Goal: Task Accomplishment & Management: Use online tool/utility

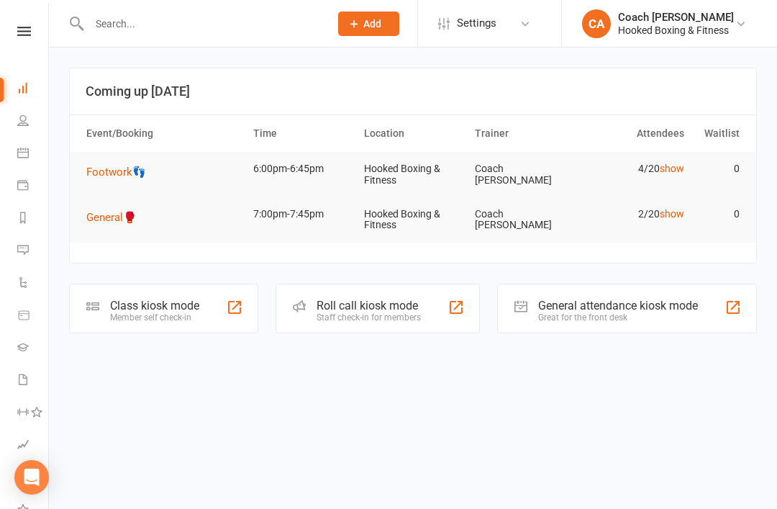
click at [114, 168] on span "Footwork👣" at bounding box center [116, 171] width 60 height 13
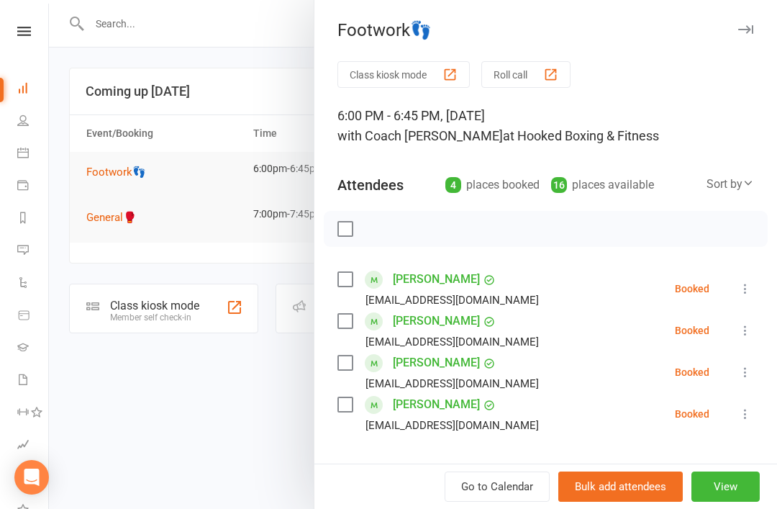
click at [359, 277] on div "[PERSON_NAME] [EMAIL_ADDRESS][DOMAIN_NAME]" at bounding box center [440, 289] width 207 height 42
click at [437, 80] on button "Class kiosk mode" at bounding box center [403, 74] width 132 height 27
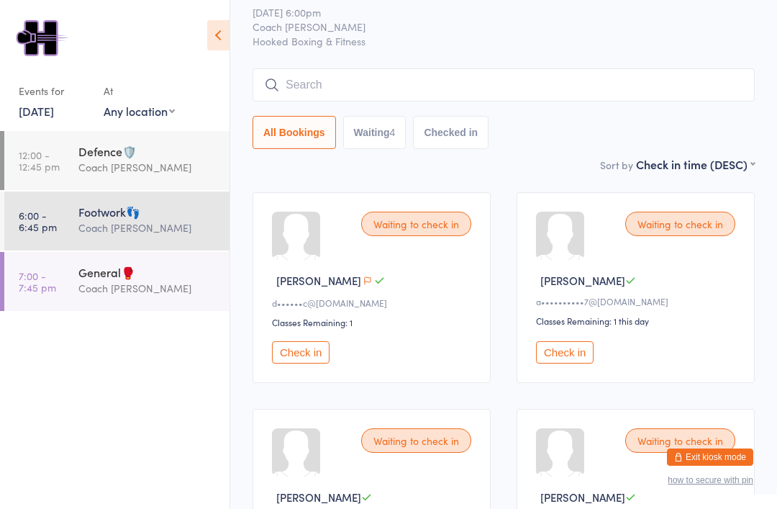
scroll to position [47, 0]
click at [311, 363] on button "Check in" at bounding box center [301, 351] width 58 height 22
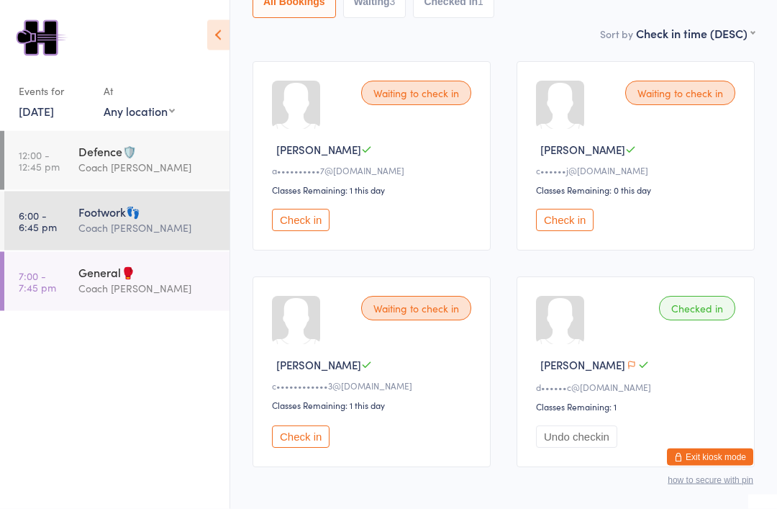
scroll to position [173, 0]
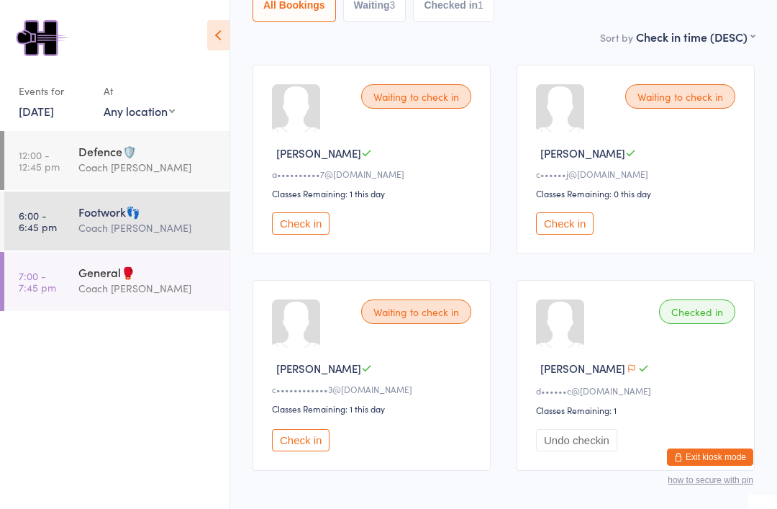
click at [156, 296] on div "Coach [PERSON_NAME]" at bounding box center [147, 288] width 139 height 17
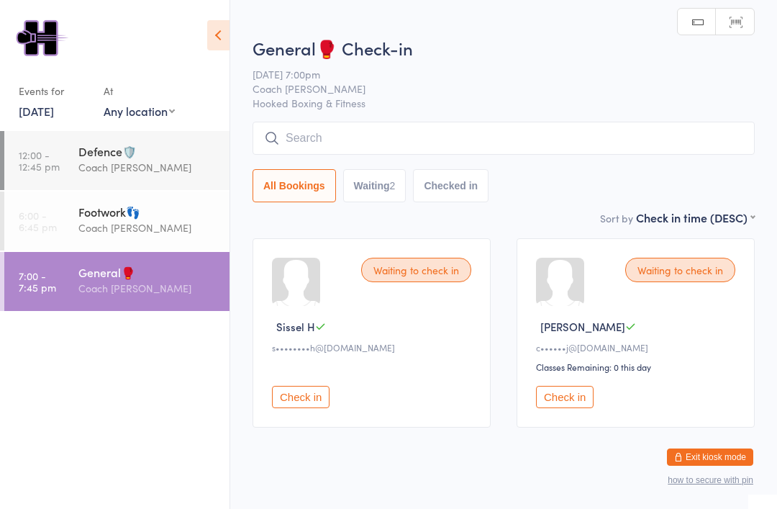
click at [155, 236] on div "Coach [PERSON_NAME]" at bounding box center [147, 227] width 139 height 17
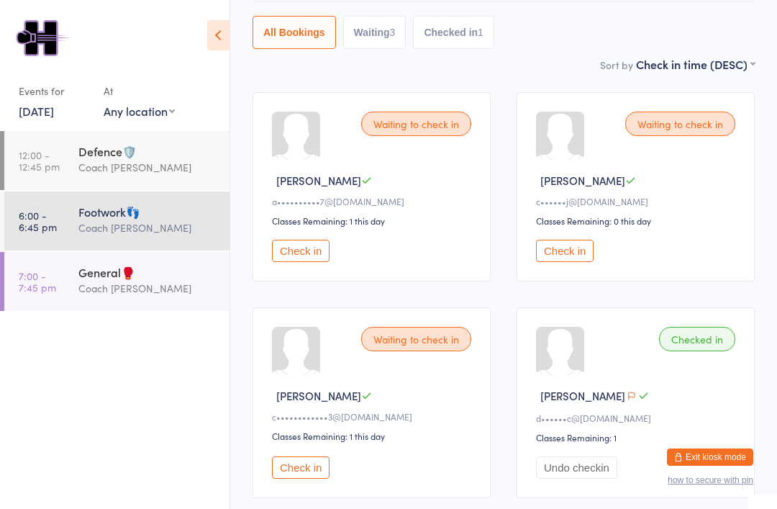
scroll to position [145, 0]
click at [160, 309] on div "General🥊 Coach Antonia" at bounding box center [153, 280] width 151 height 57
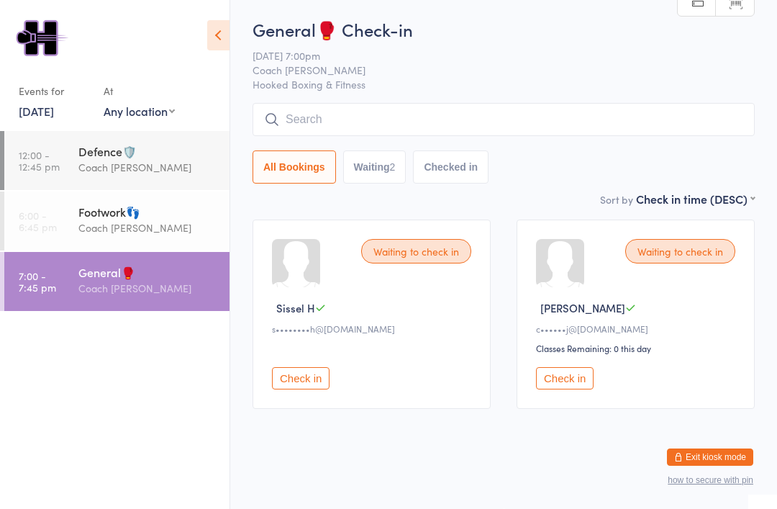
scroll to position [37, 0]
click at [163, 236] on div "Coach [PERSON_NAME]" at bounding box center [147, 227] width 139 height 17
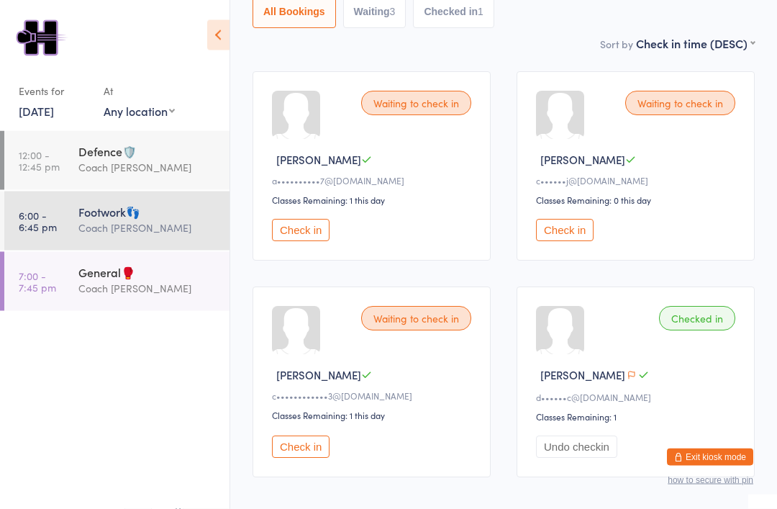
scroll to position [212, 0]
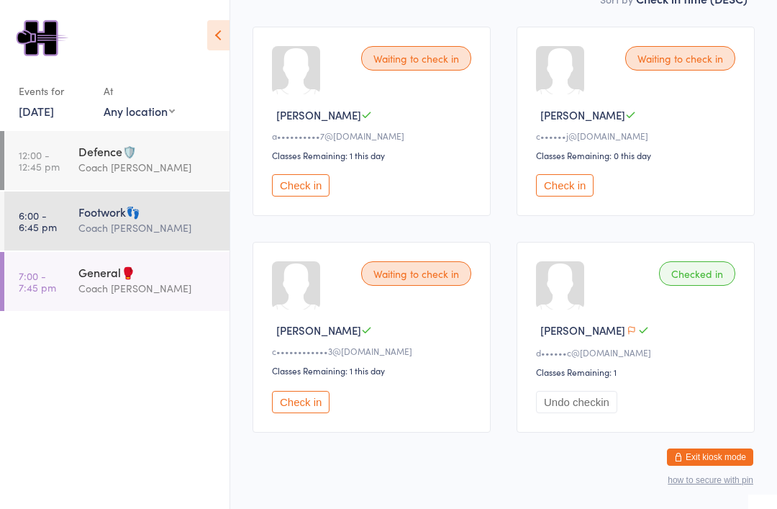
click at [312, 196] on button "Check in" at bounding box center [301, 185] width 58 height 22
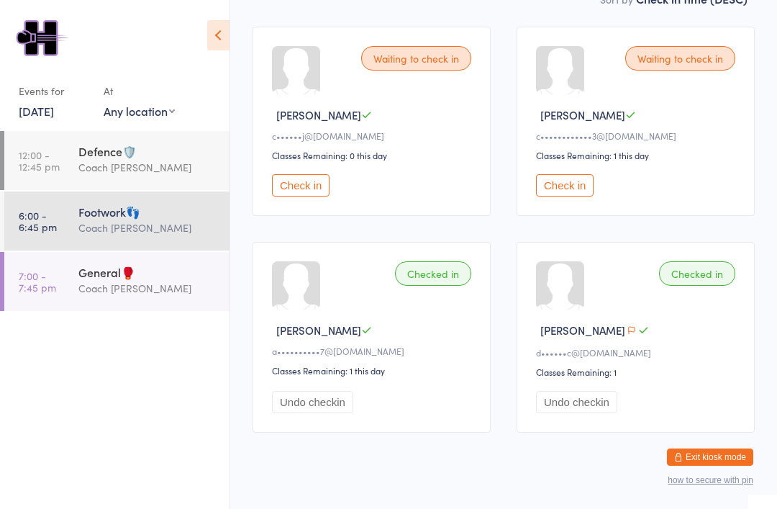
click at [575, 190] on button "Check in" at bounding box center [565, 185] width 58 height 22
click at [124, 309] on div "General🥊 Coach Antonia" at bounding box center [153, 280] width 151 height 57
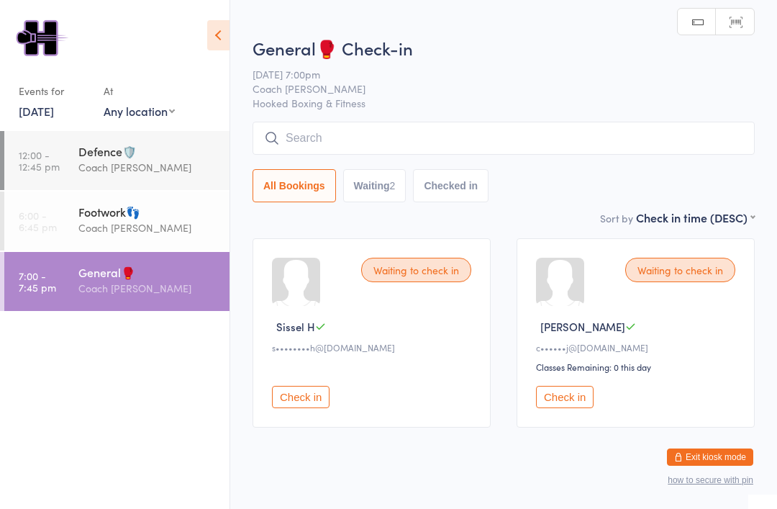
click at [166, 230] on div "Coach [PERSON_NAME]" at bounding box center [147, 227] width 139 height 17
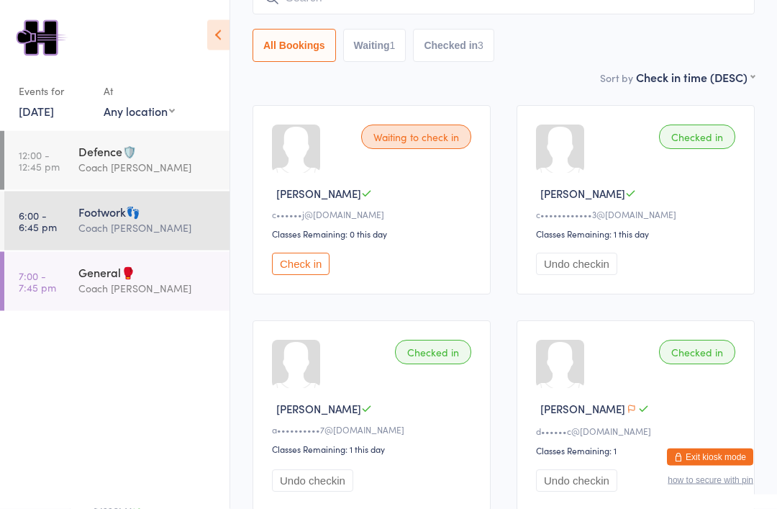
scroll to position [135, 0]
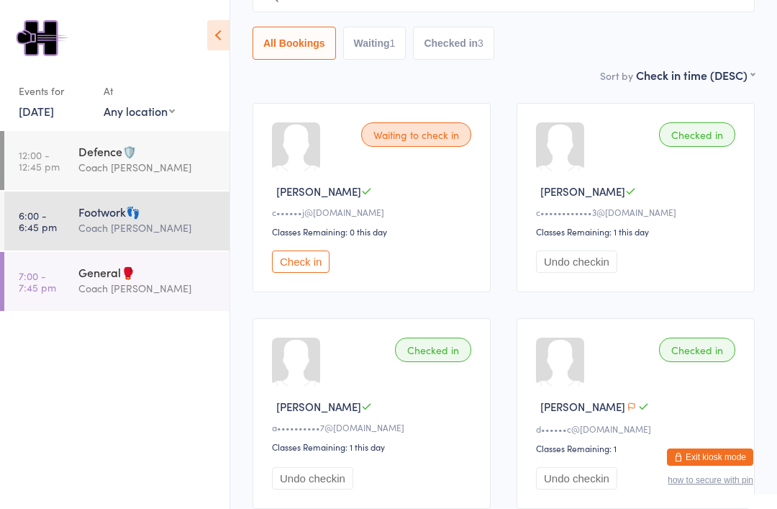
click at [307, 273] on button "Check in" at bounding box center [301, 261] width 58 height 22
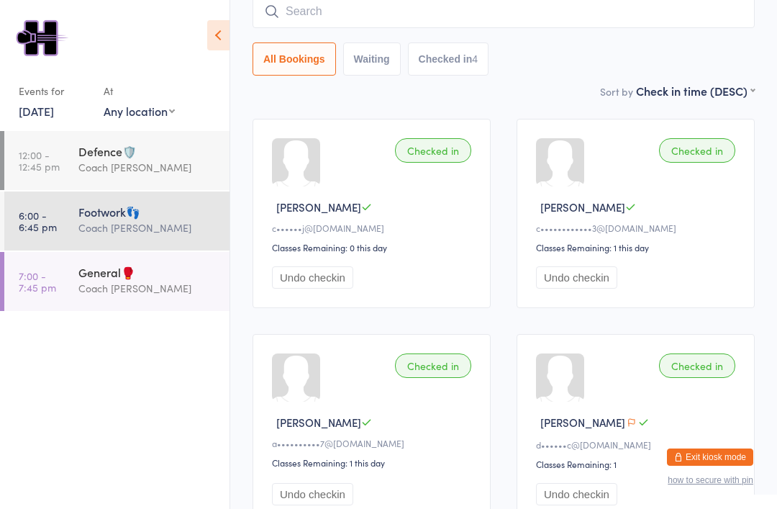
scroll to position [109, 0]
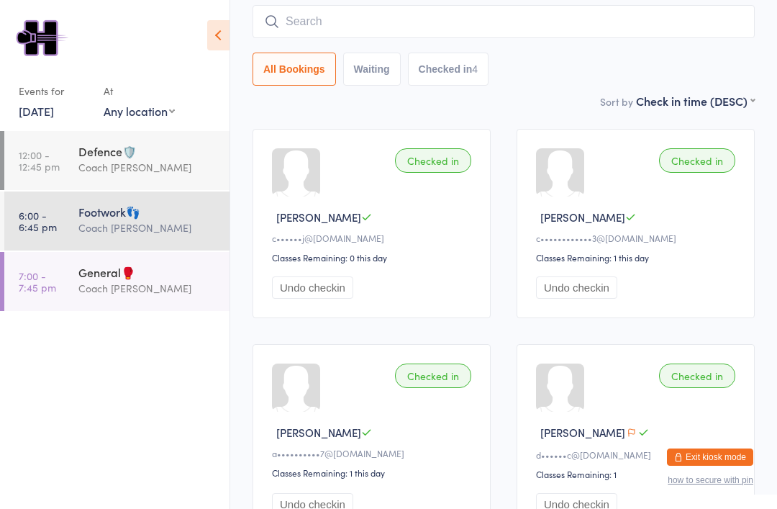
click at [178, 309] on div "General🥊 Coach Antonia" at bounding box center [153, 280] width 151 height 57
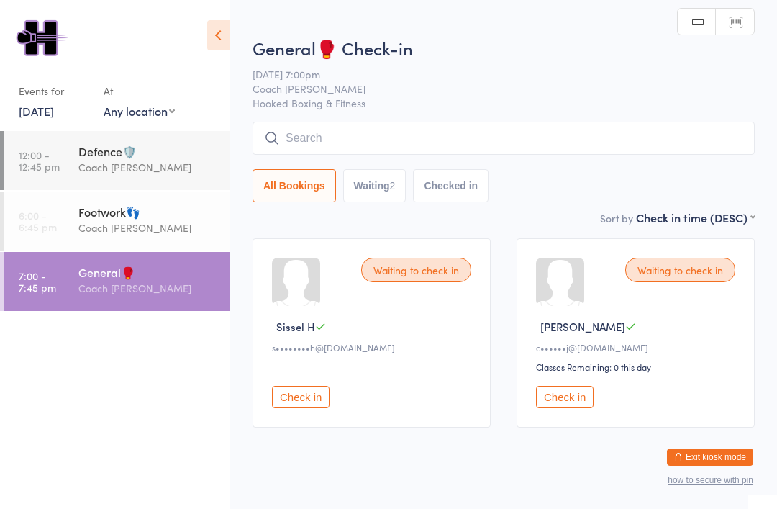
click at [169, 175] on div "Coach Angela" at bounding box center [147, 167] width 139 height 17
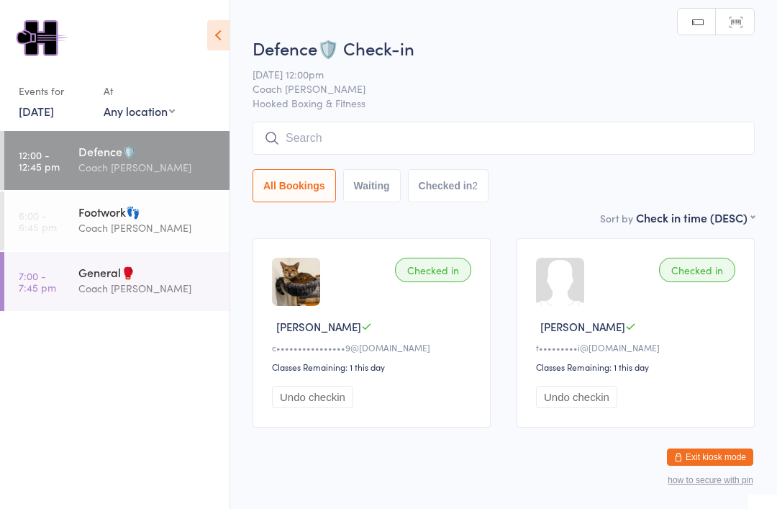
click at [159, 226] on div "Coach [PERSON_NAME]" at bounding box center [147, 227] width 139 height 17
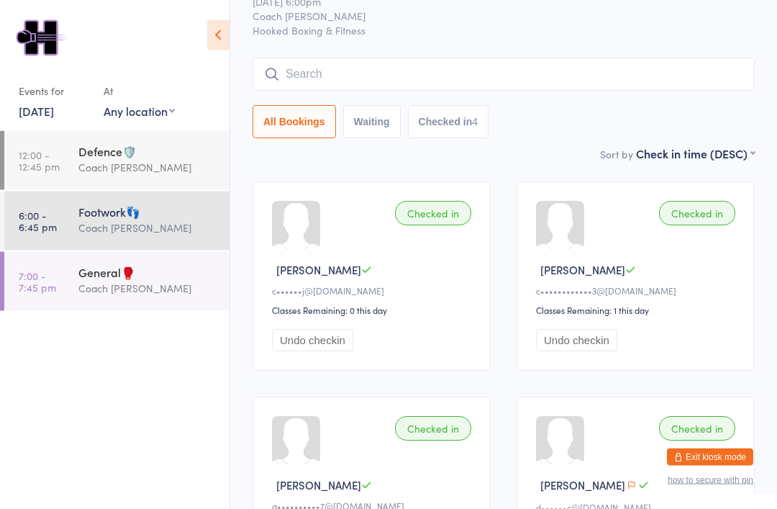
scroll to position [57, 0]
